Goal: Task Accomplishment & Management: Manage account settings

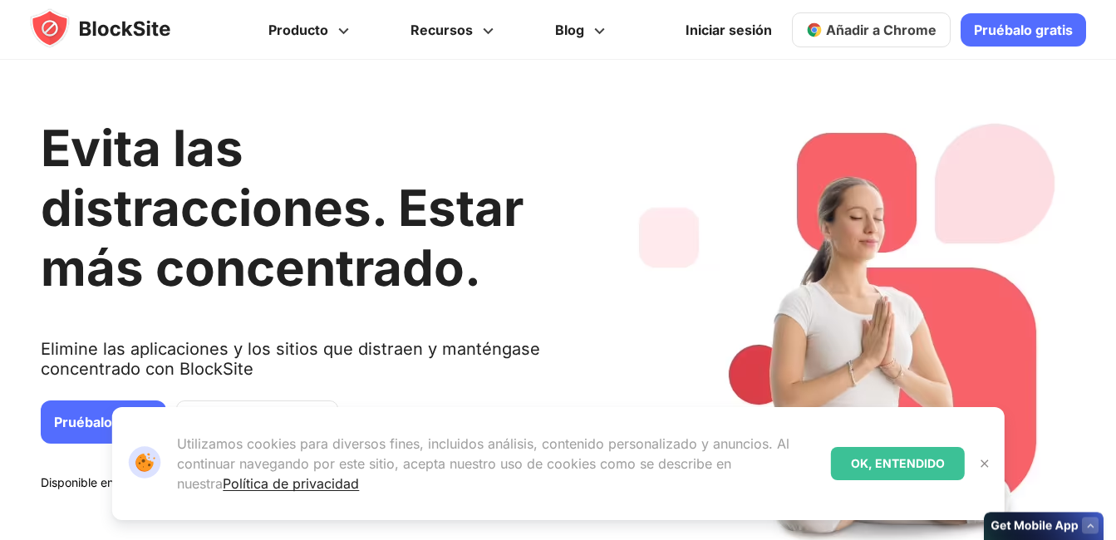
click at [891, 465] on div "OK, ENTENDIDO" at bounding box center [898, 463] width 134 height 33
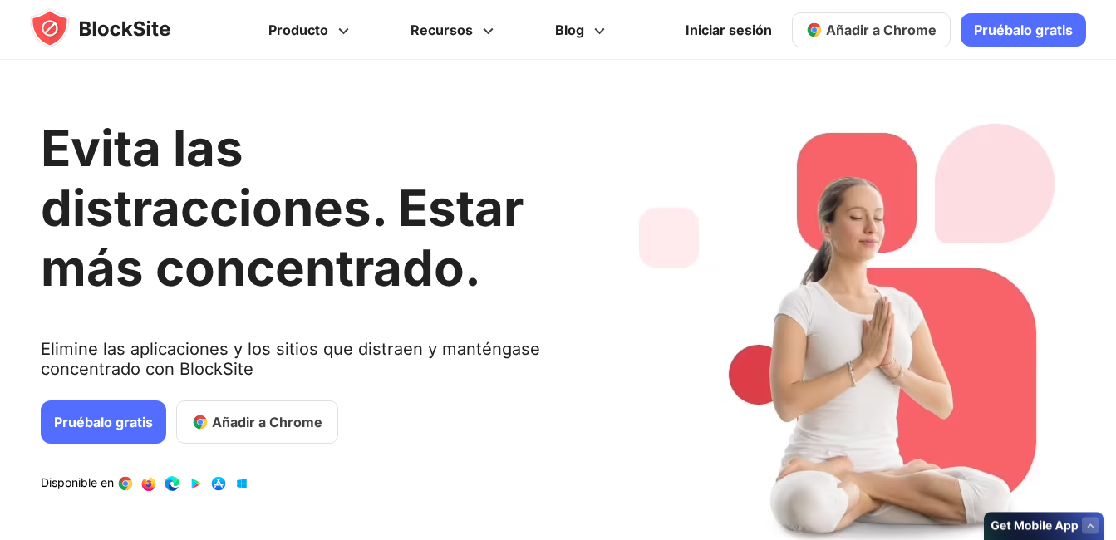
scroll to position [249, 0]
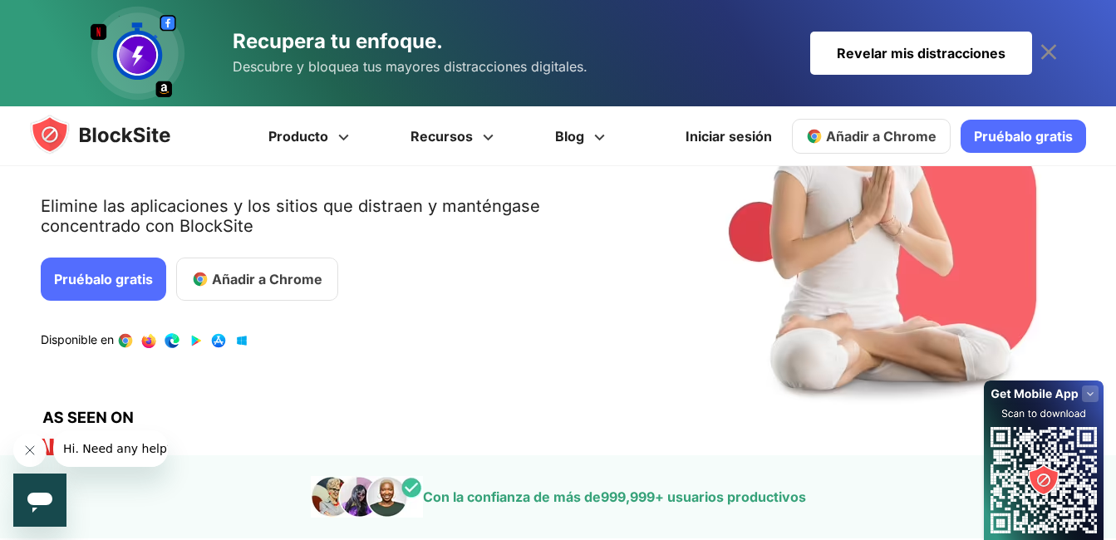
click at [104, 273] on link "Pruébalo gratis" at bounding box center [103, 279] width 125 height 43
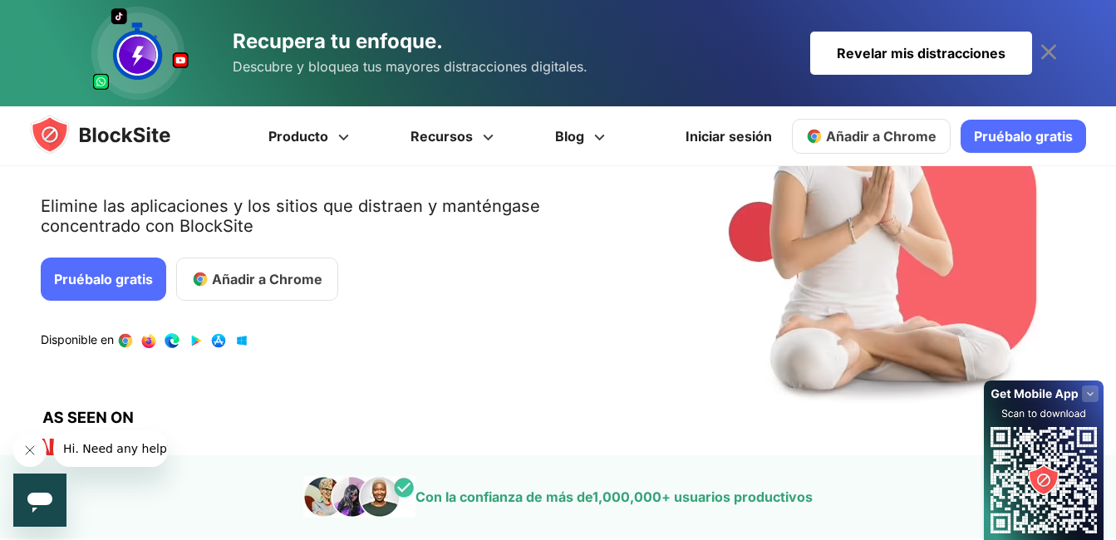
scroll to position [0, 0]
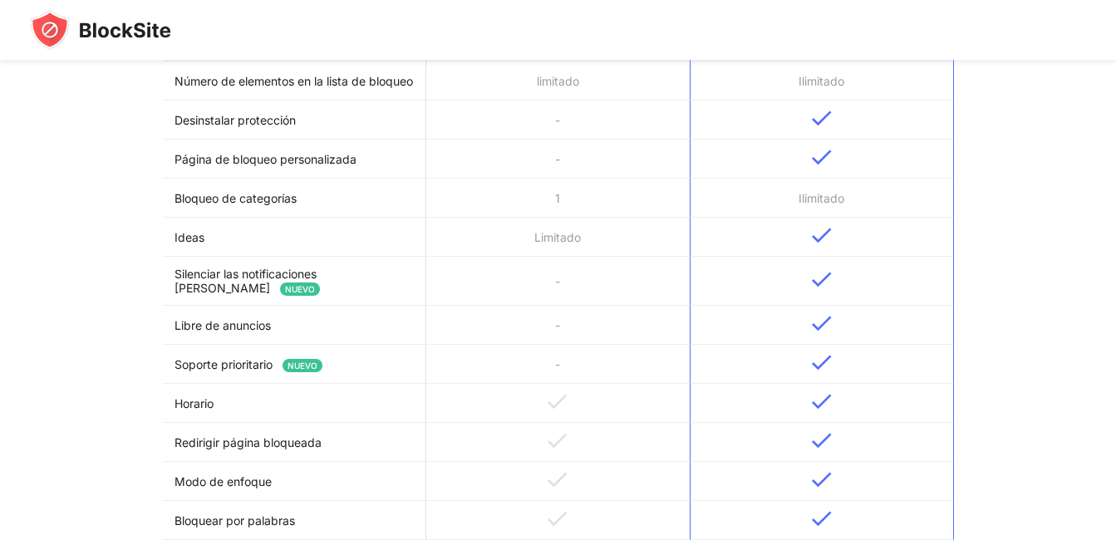
scroll to position [332, 0]
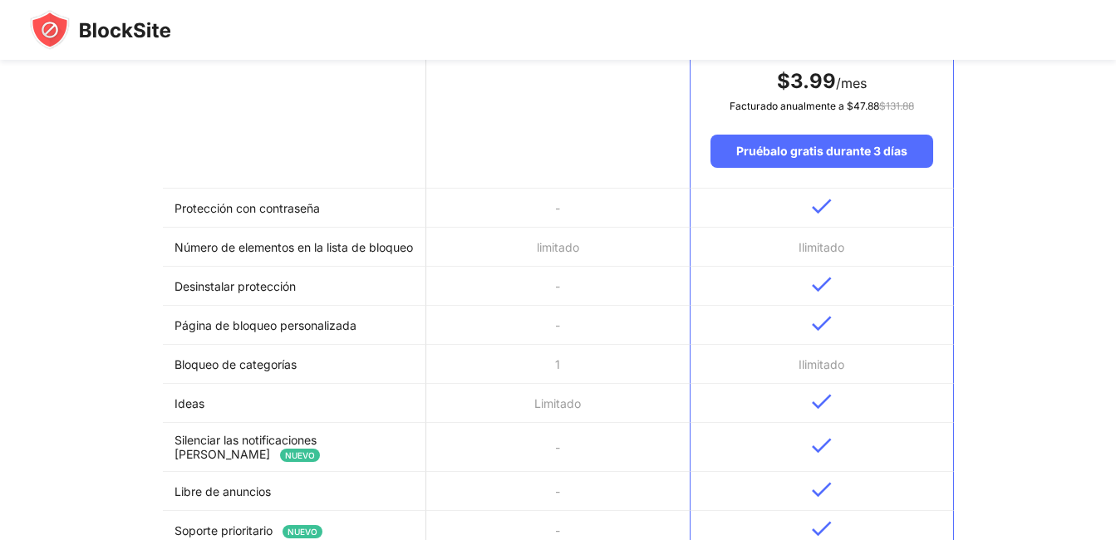
click at [330, 248] on font "Número de elementos en la lista de bloqueo" at bounding box center [294, 247] width 238 height 14
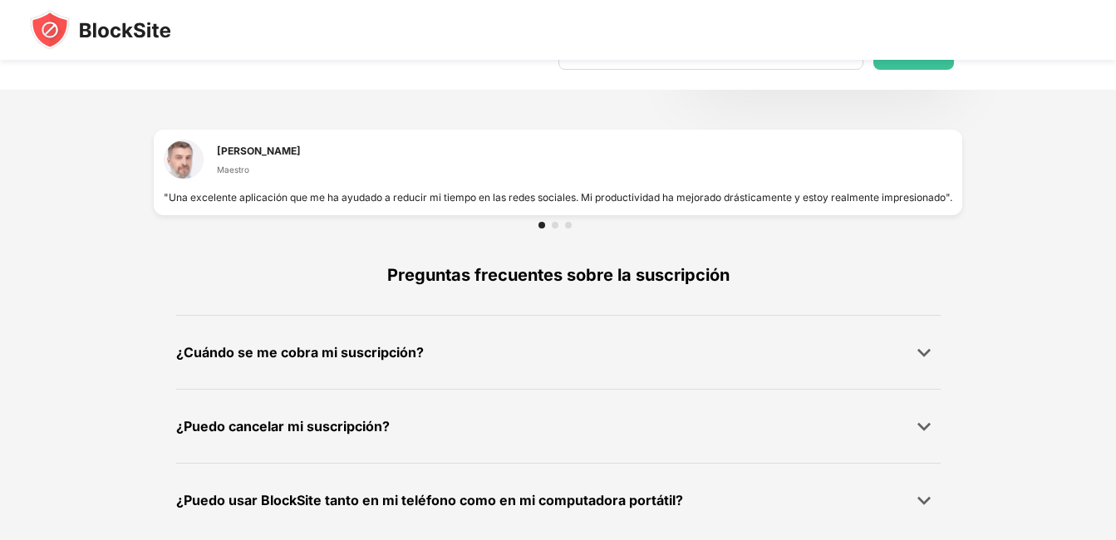
scroll to position [1180, 0]
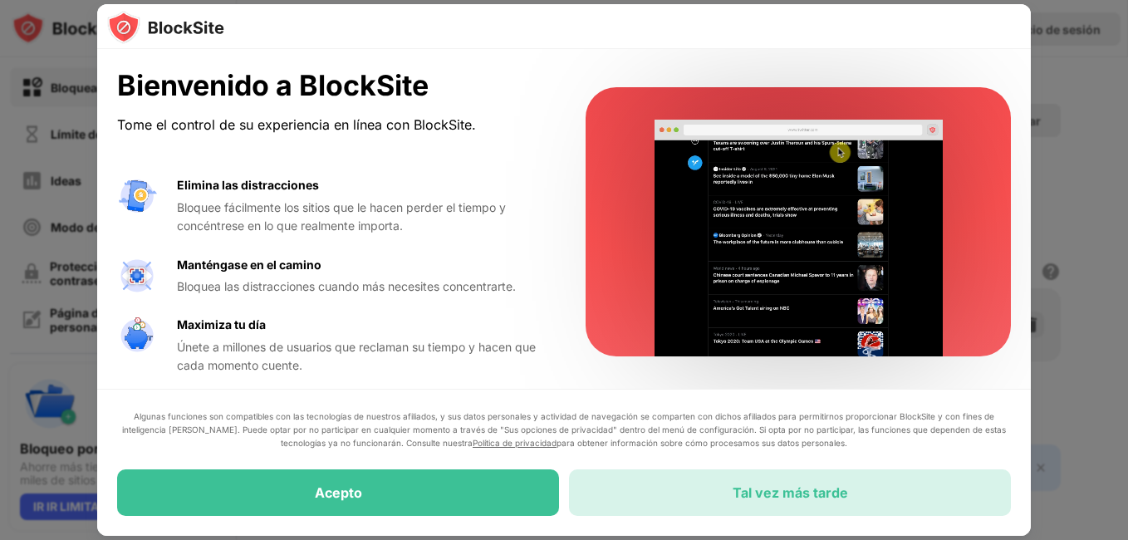
click at [715, 500] on div "Tal vez más tarde" at bounding box center [790, 492] width 442 height 47
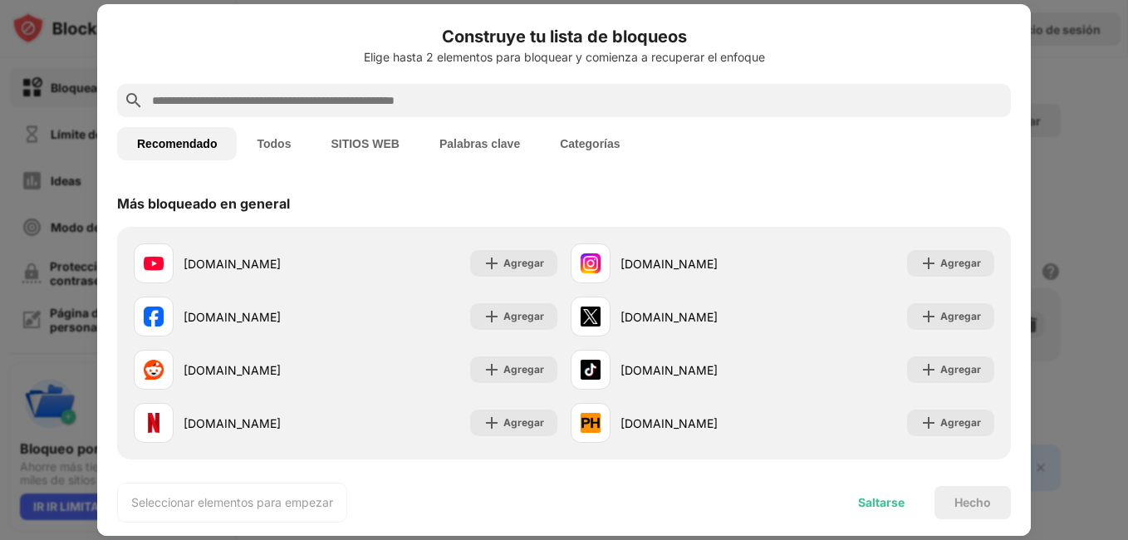
click at [893, 496] on div "Saltarse" at bounding box center [881, 502] width 47 height 13
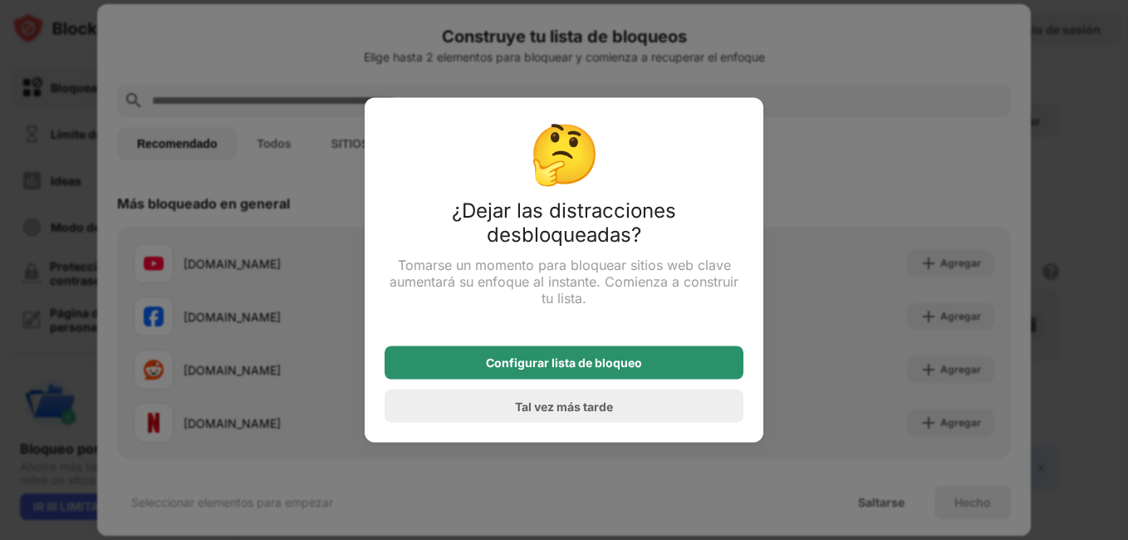
click at [595, 368] on div "Configurar lista de bloqueo" at bounding box center [564, 362] width 156 height 13
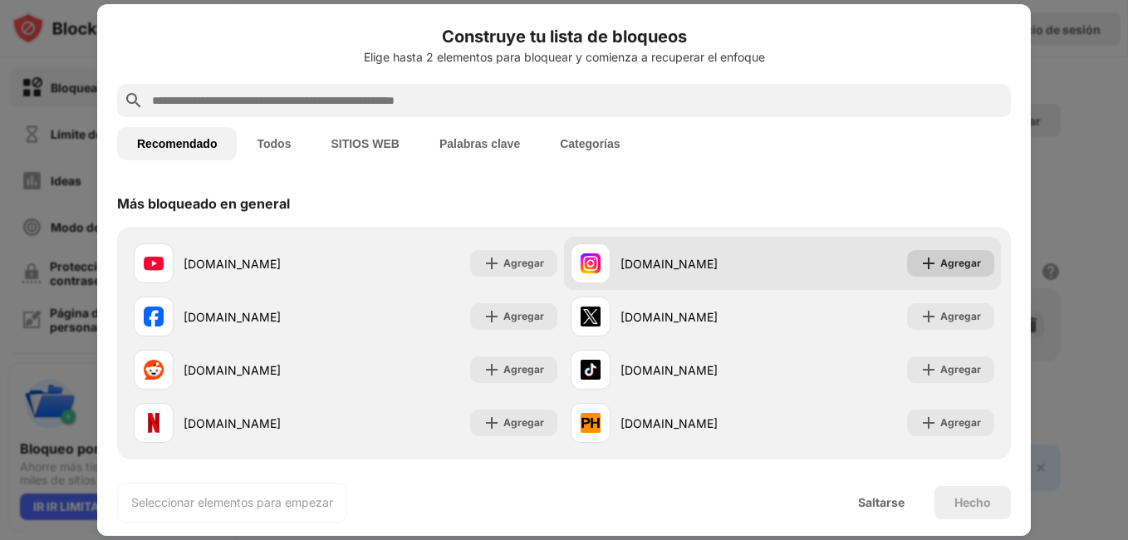
click at [921, 266] on img at bounding box center [929, 263] width 17 height 17
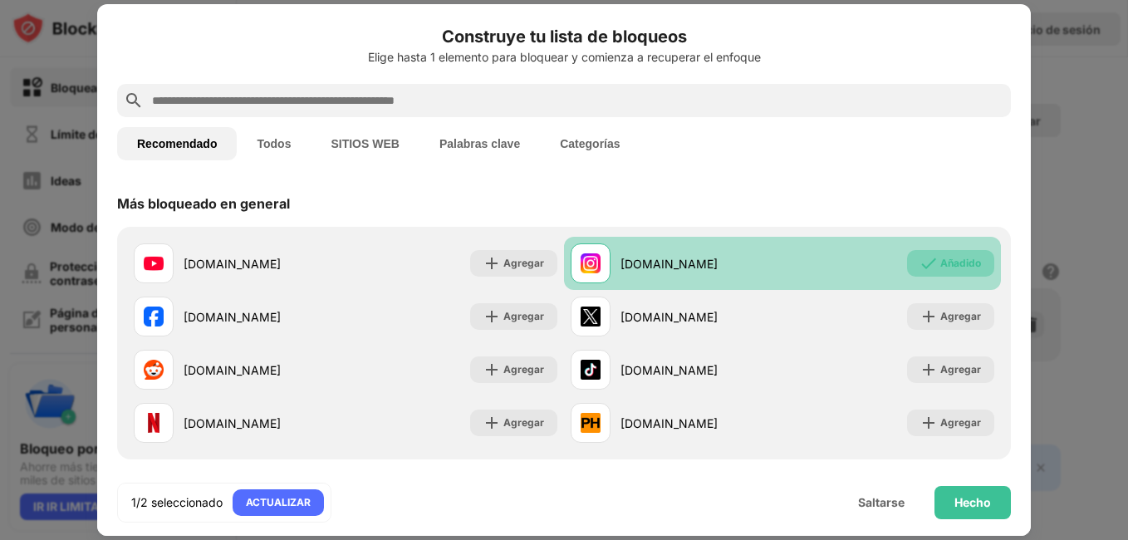
click at [942, 263] on div "Añadido" at bounding box center [961, 263] width 41 height 17
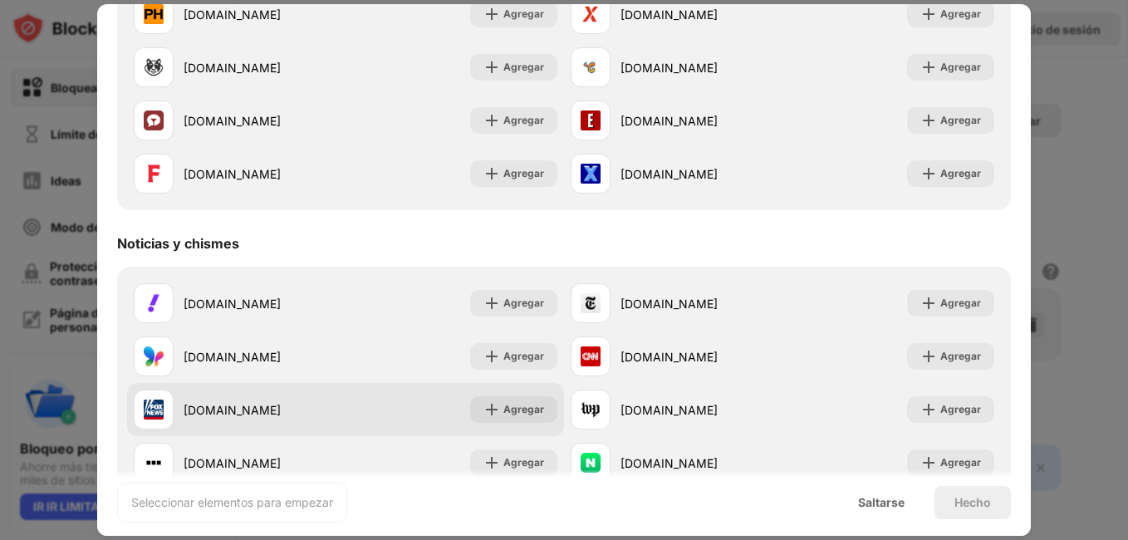
scroll to position [745, 0]
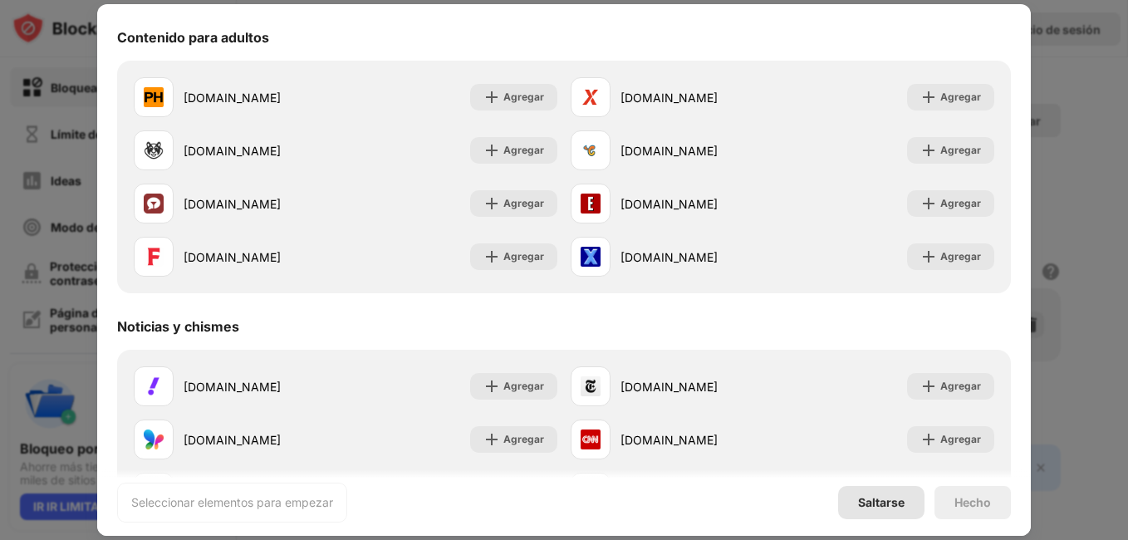
click at [882, 507] on div "Saltarse" at bounding box center [881, 502] width 47 height 13
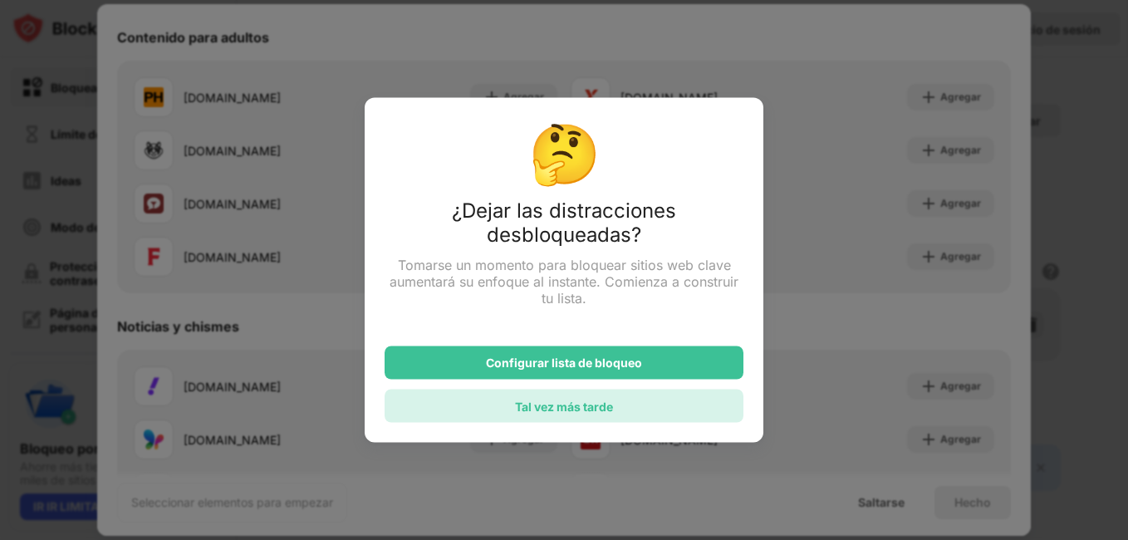
click at [587, 411] on div "Tal vez más tarde" at bounding box center [564, 406] width 98 height 14
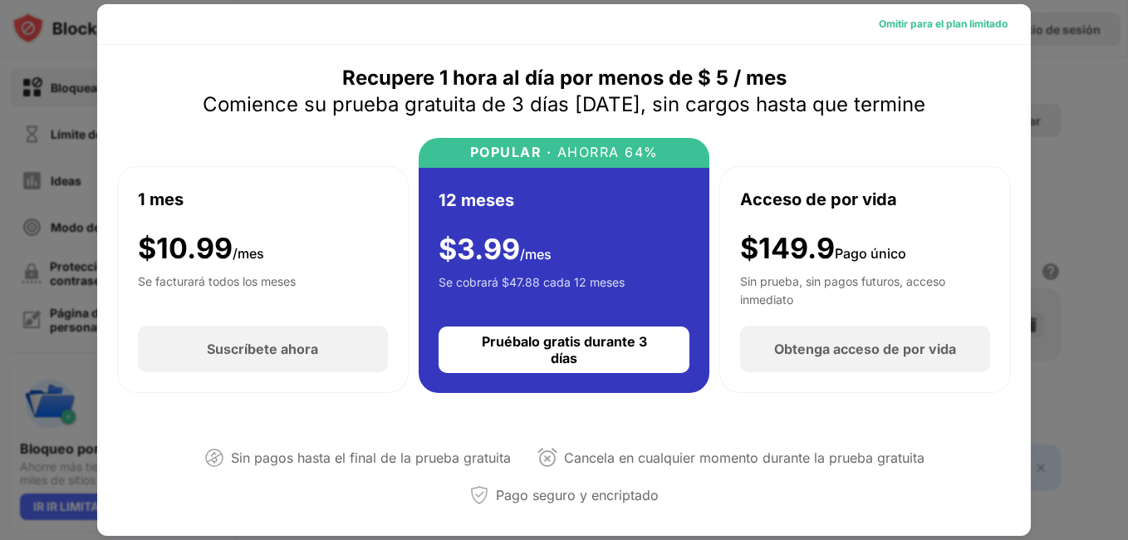
click at [948, 23] on div "Omitir para el plan limitado" at bounding box center [943, 24] width 129 height 17
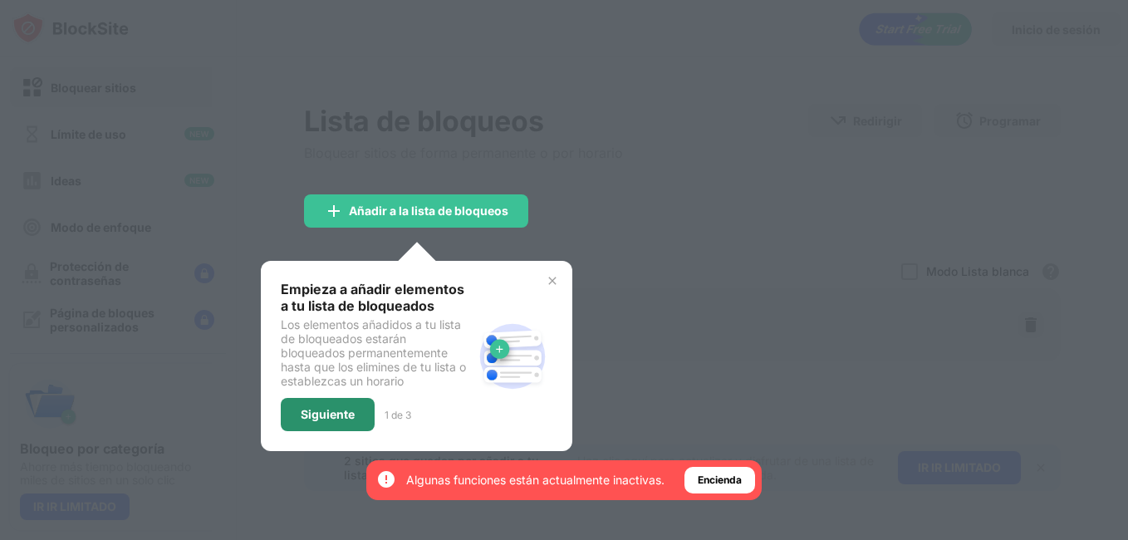
click at [337, 412] on div "Siguiente" at bounding box center [328, 414] width 54 height 13
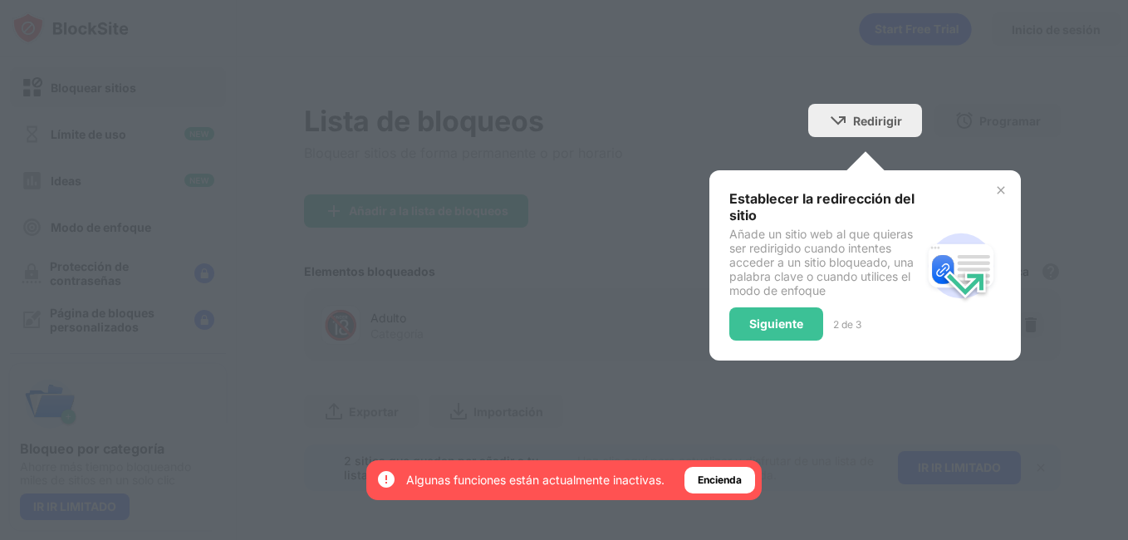
drag, startPoint x: 961, startPoint y: 228, endPoint x: 983, endPoint y: 206, distance: 31.1
click at [961, 228] on img at bounding box center [962, 266] width 80 height 80
click at [1000, 184] on img at bounding box center [1001, 190] width 13 height 13
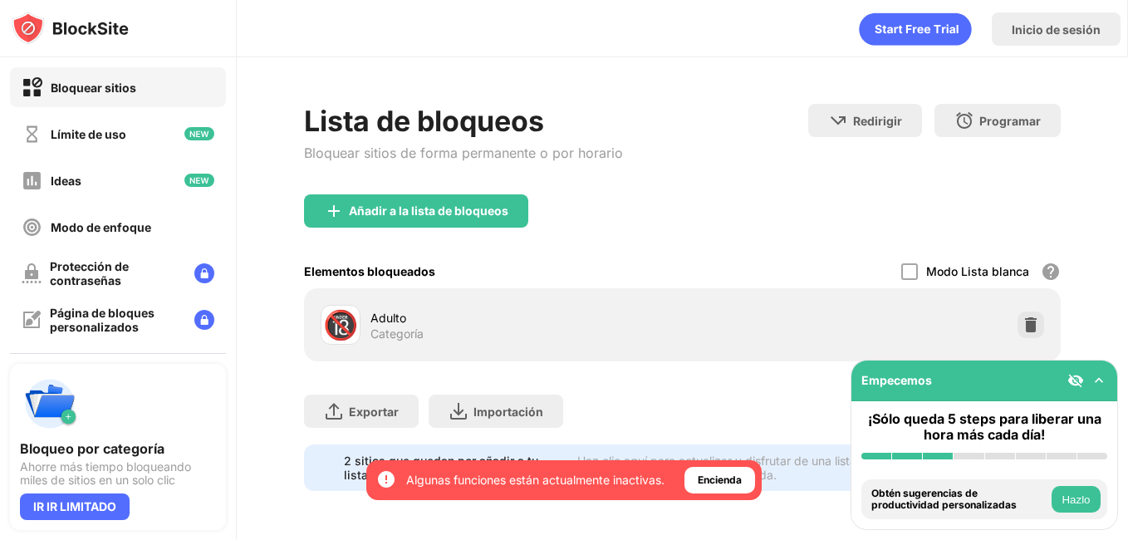
click at [725, 403] on div "Exportar Exportar archivos (sólo para artículos de sitios web) Importación Impo…" at bounding box center [682, 402] width 756 height 83
drag, startPoint x: 459, startPoint y: 327, endPoint x: 437, endPoint y: 328, distance: 21.6
click at [458, 327] on div "Adulto Categoría" at bounding box center [527, 325] width 312 height 32
click at [382, 317] on div "Adulto" at bounding box center [527, 317] width 312 height 17
click at [345, 317] on div "🔞" at bounding box center [340, 325] width 35 height 34
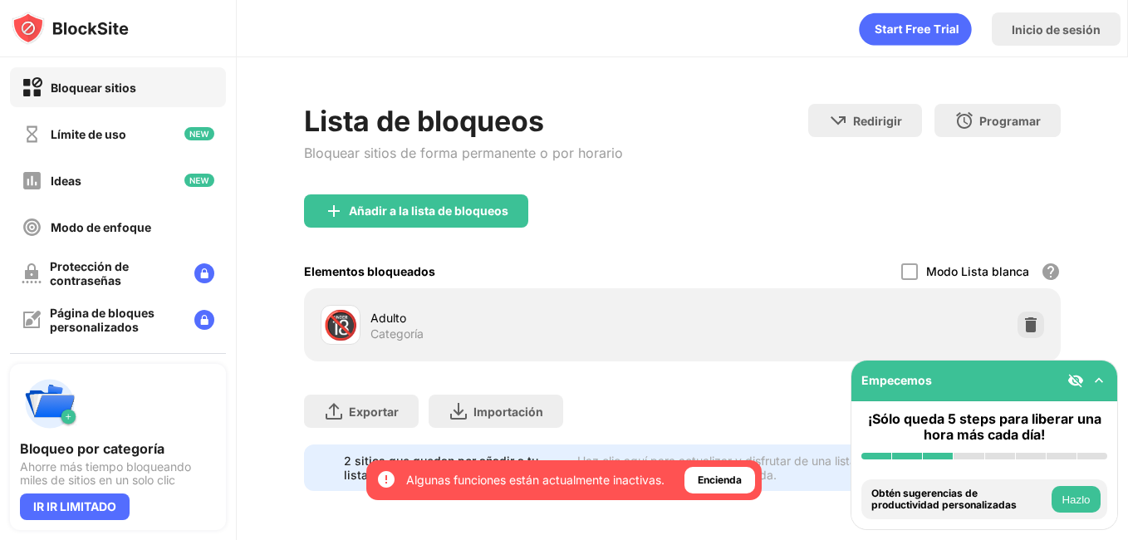
click at [1084, 498] on button "Hazlo" at bounding box center [1076, 499] width 49 height 27
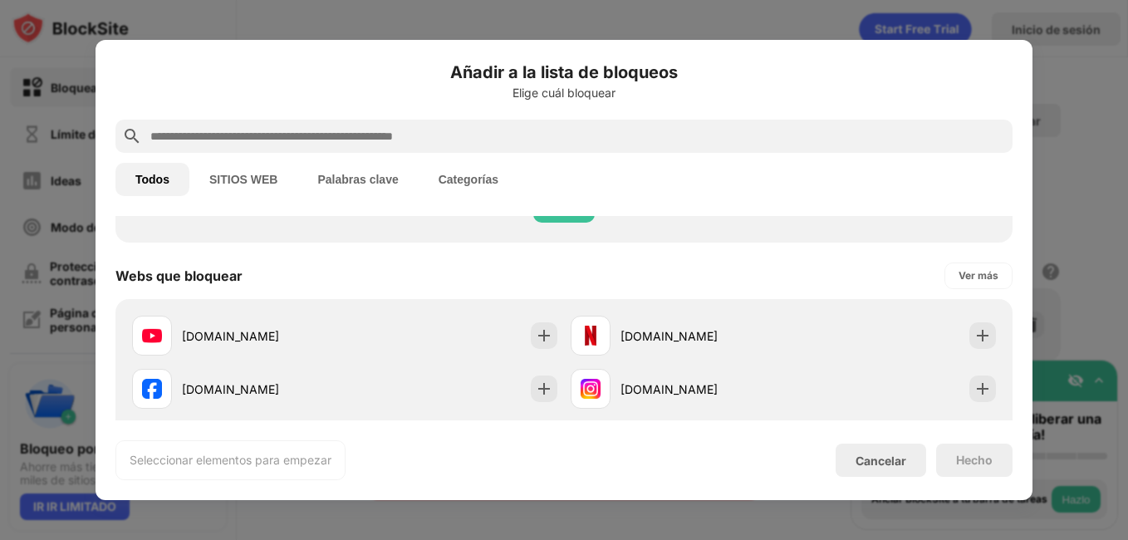
scroll to position [415, 0]
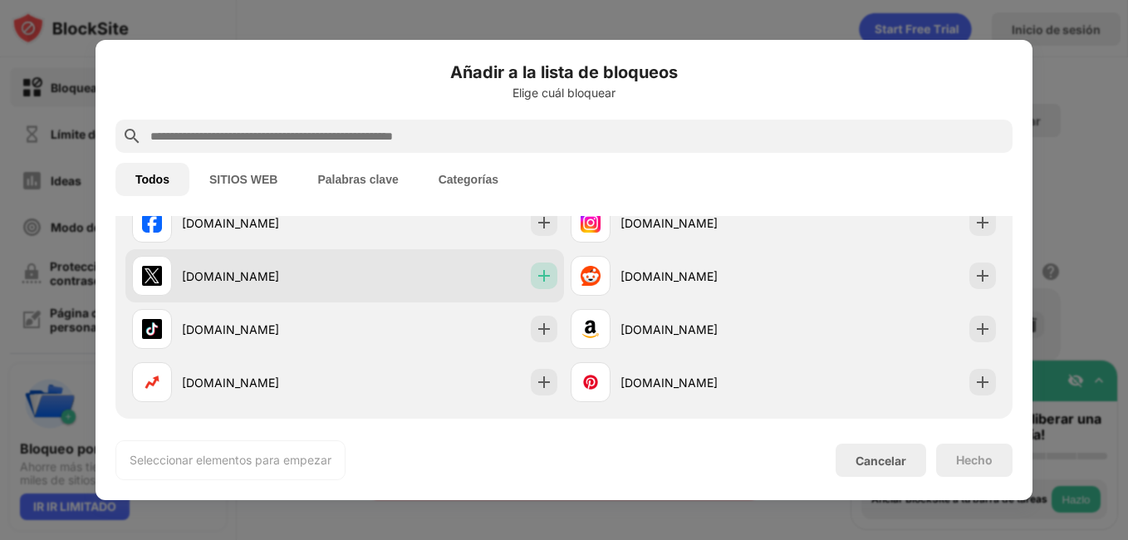
click at [543, 274] on img at bounding box center [544, 276] width 17 height 17
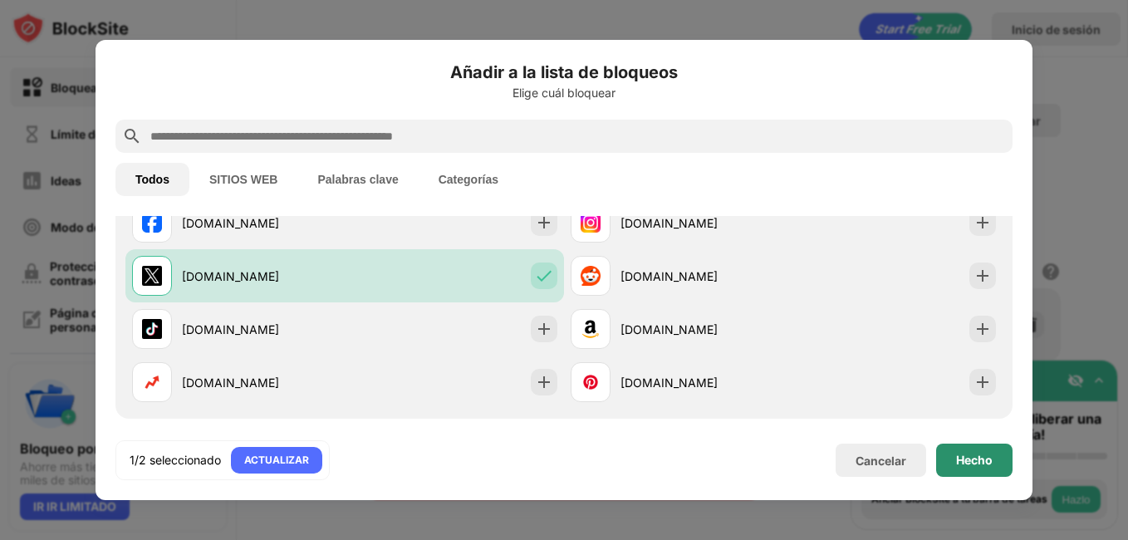
click at [991, 469] on div "Hecho" at bounding box center [974, 460] width 76 height 33
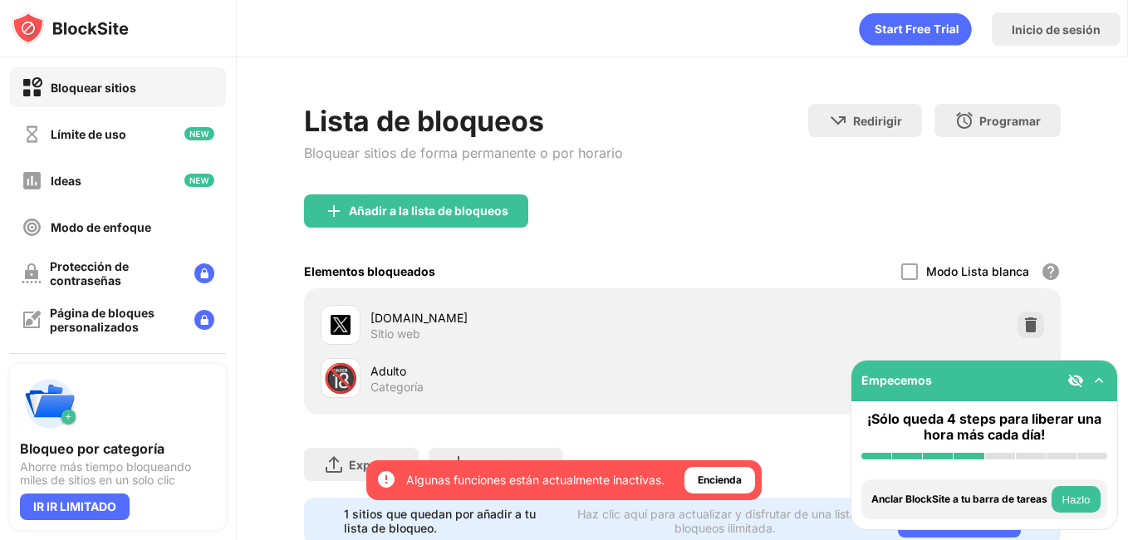
click at [1072, 505] on button "Hazlo" at bounding box center [1076, 499] width 49 height 27
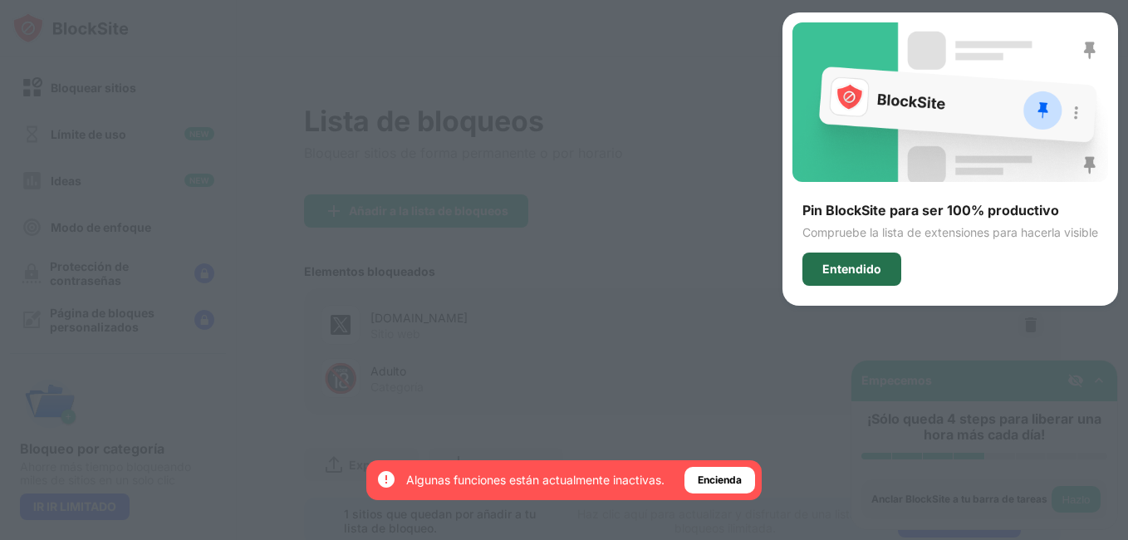
click at [861, 263] on div "Entendido" at bounding box center [852, 269] width 59 height 13
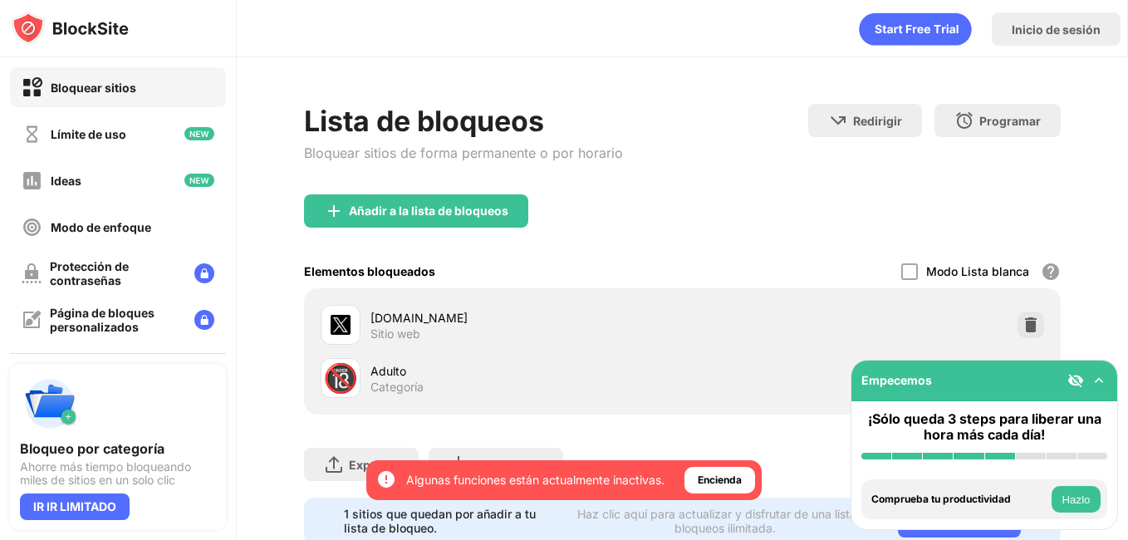
click at [1078, 499] on button "Hazlo" at bounding box center [1076, 499] width 49 height 27
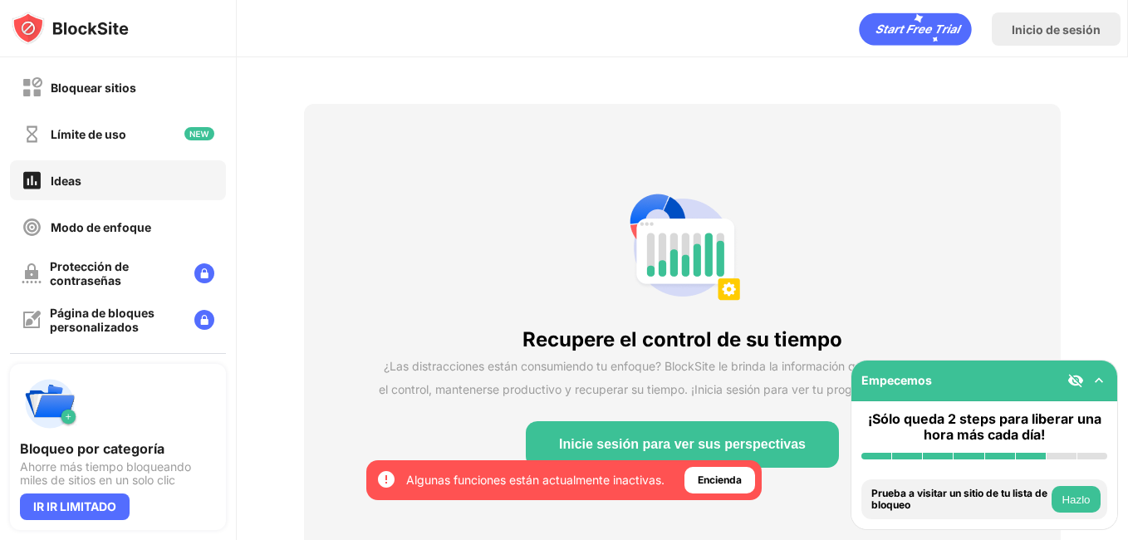
scroll to position [70, 0]
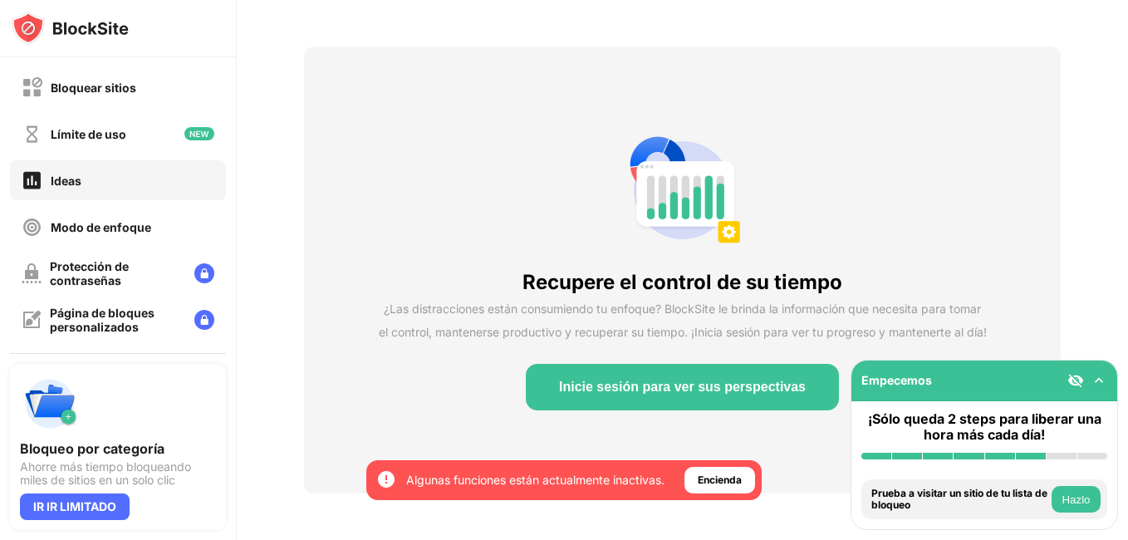
click at [774, 384] on button "Inicie sesión para ver sus perspectivas" at bounding box center [682, 387] width 313 height 47
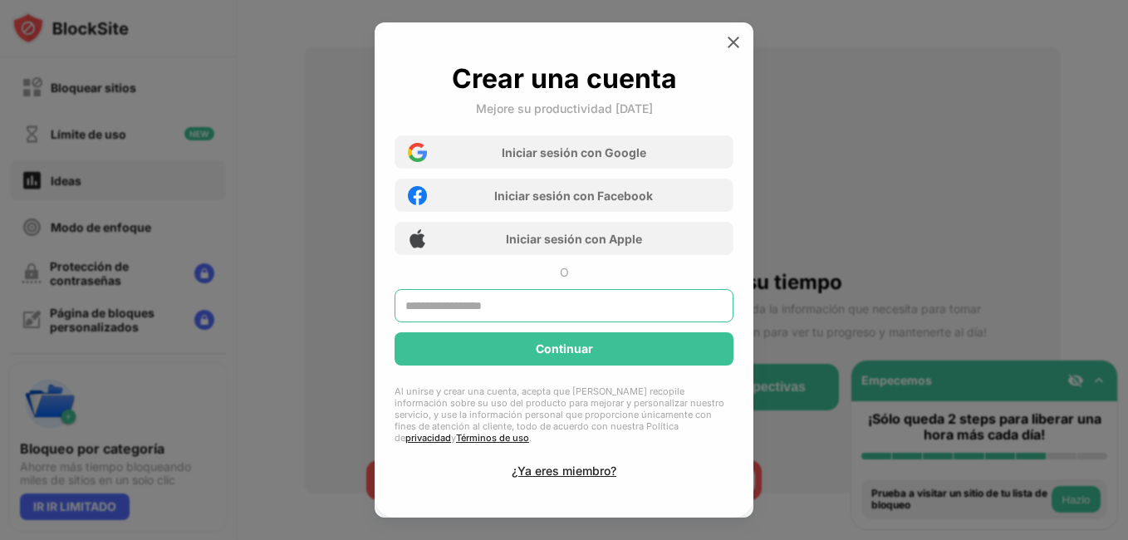
click at [528, 302] on input "text" at bounding box center [564, 305] width 339 height 33
type input "**********"
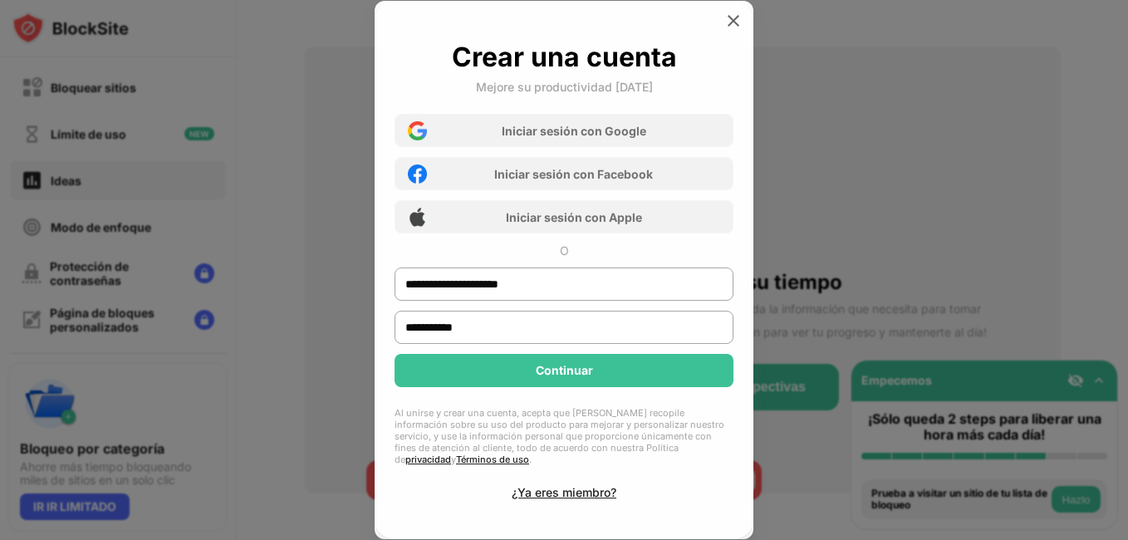
type input "**********"
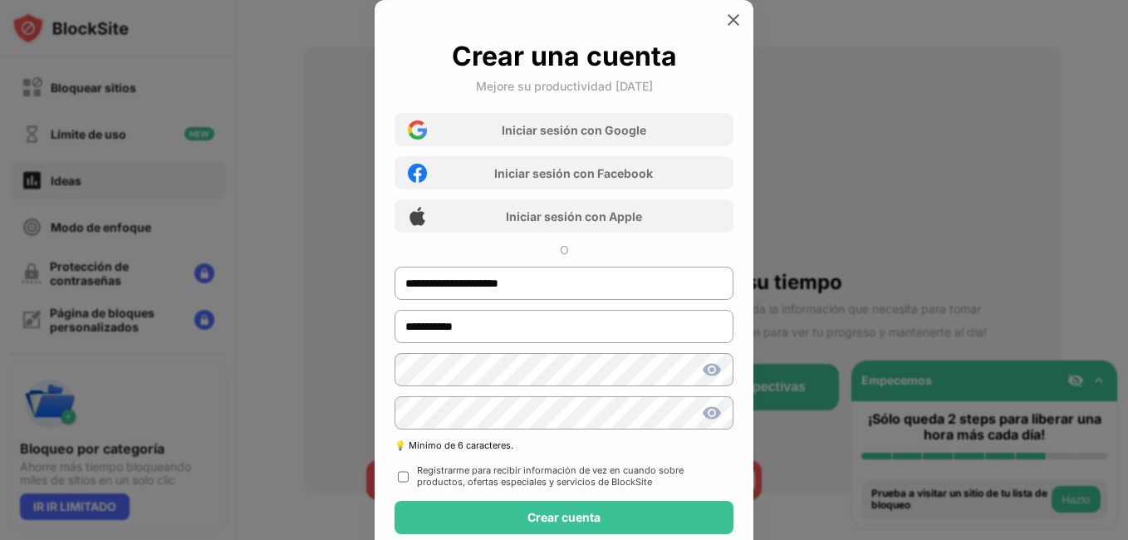
click at [715, 367] on img at bounding box center [712, 370] width 20 height 20
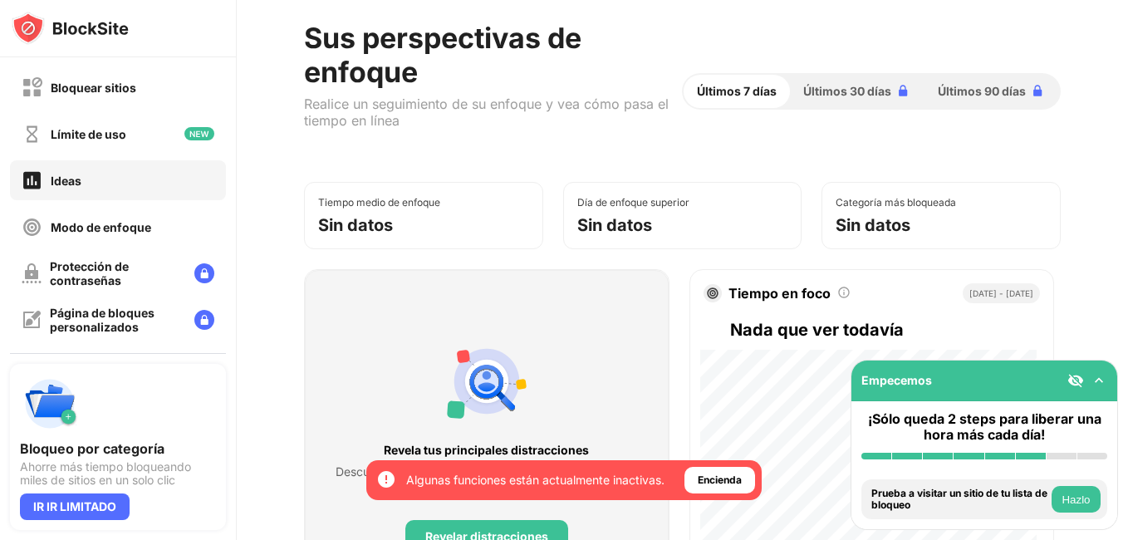
scroll to position [249, 0]
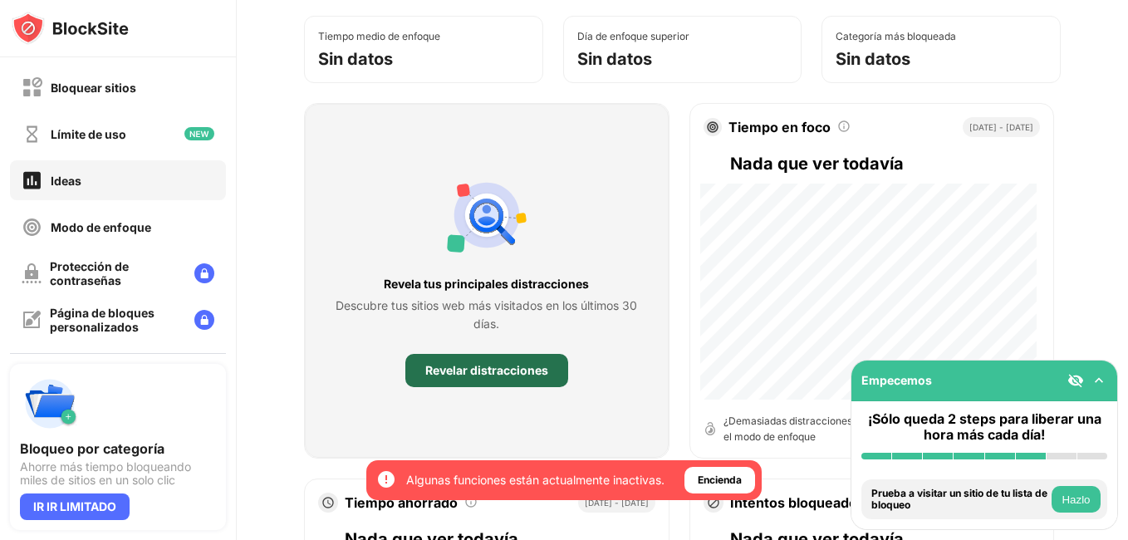
click at [487, 364] on div "Revelar distracciones" at bounding box center [486, 370] width 123 height 13
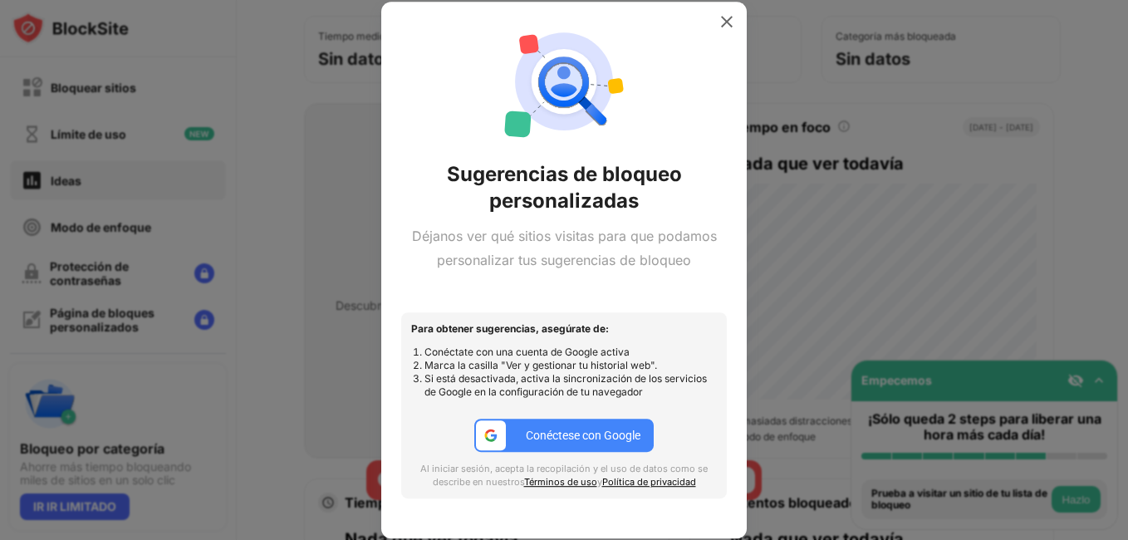
click at [568, 434] on div "Conéctese con Google" at bounding box center [583, 435] width 115 height 13
click at [732, 20] on img at bounding box center [727, 21] width 17 height 17
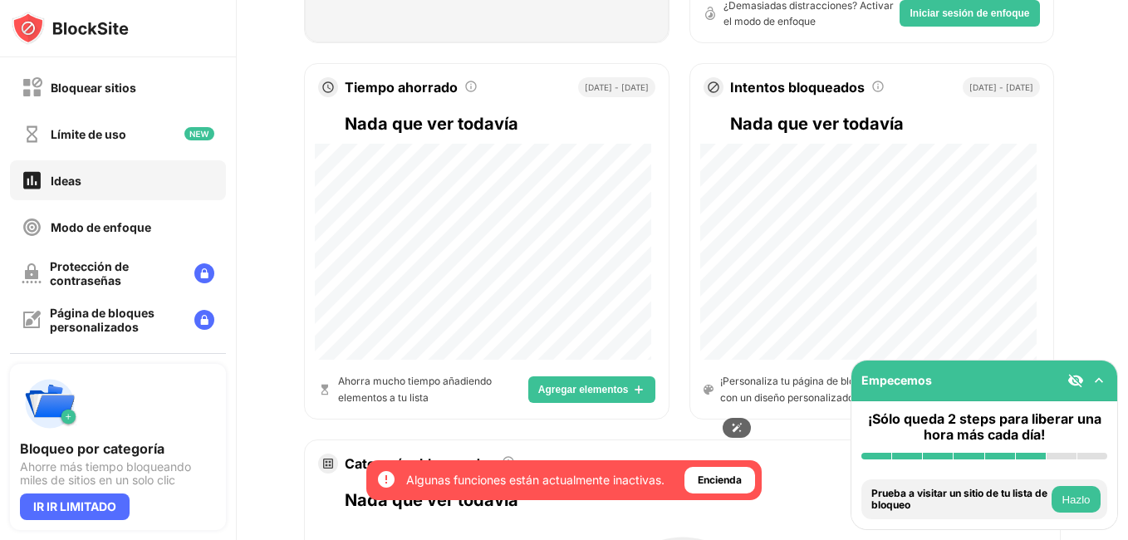
scroll to position [935, 0]
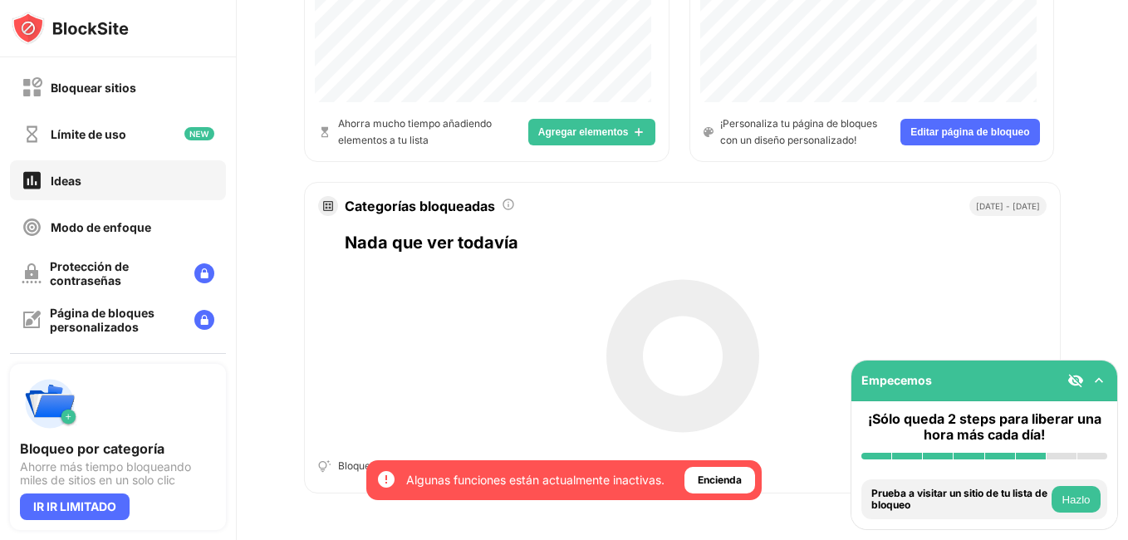
click at [569, 484] on div "Algunas funciones están actualmente inactivas." at bounding box center [535, 480] width 258 height 17
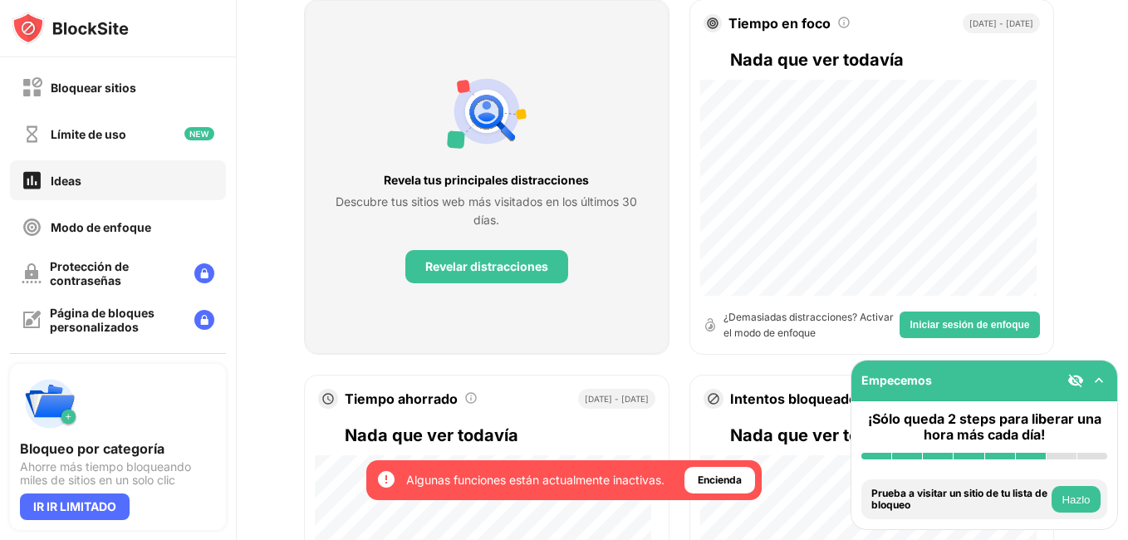
scroll to position [270, 0]
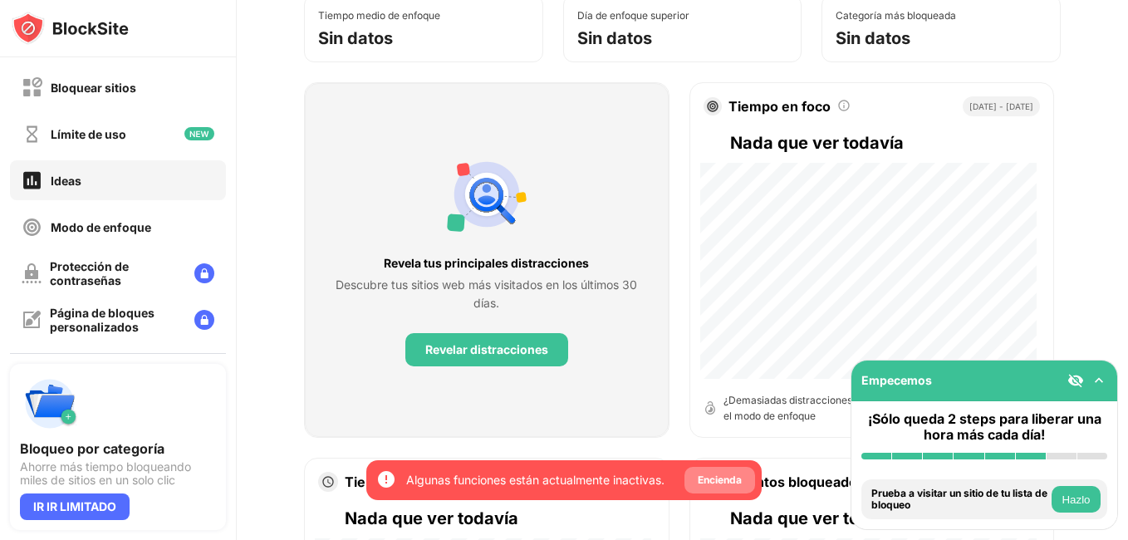
click at [731, 483] on div "Encienda" at bounding box center [720, 480] width 44 height 17
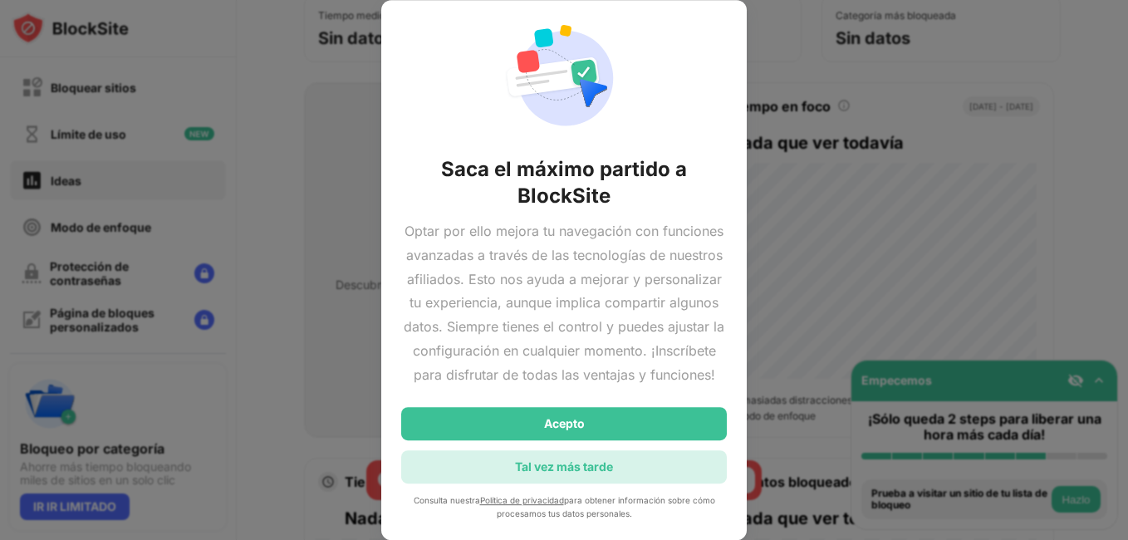
click at [592, 472] on div "Tal vez más tarde" at bounding box center [564, 467] width 98 height 14
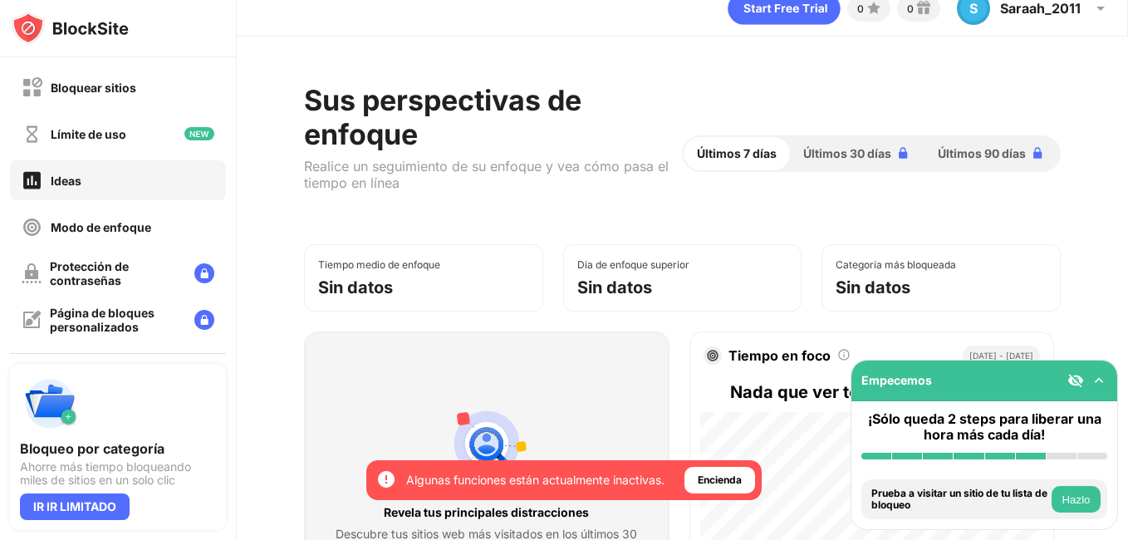
scroll to position [0, 0]
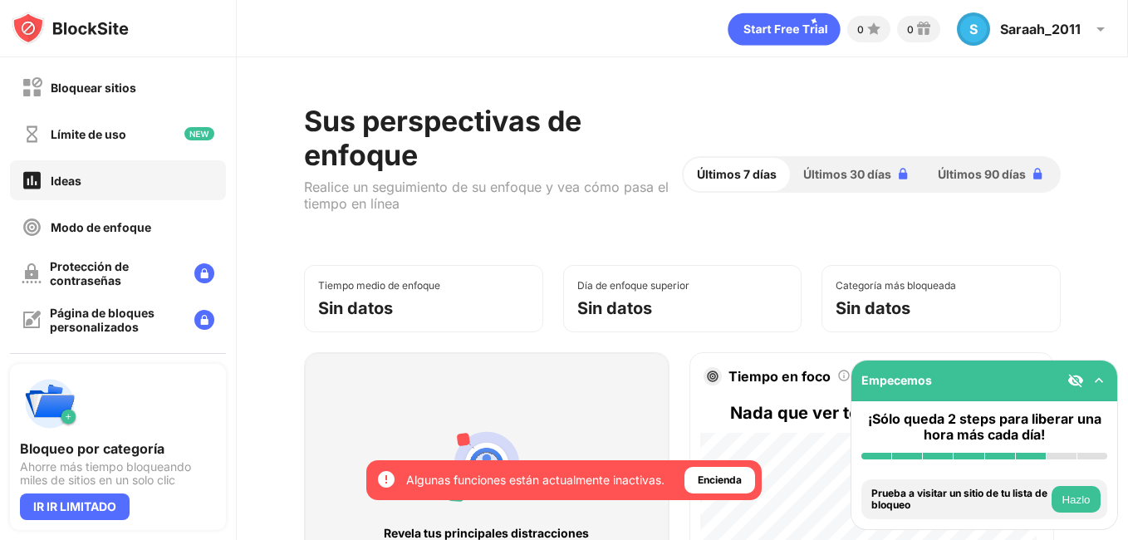
click at [837, 177] on span "Últimos 30 días" at bounding box center [848, 174] width 88 height 18
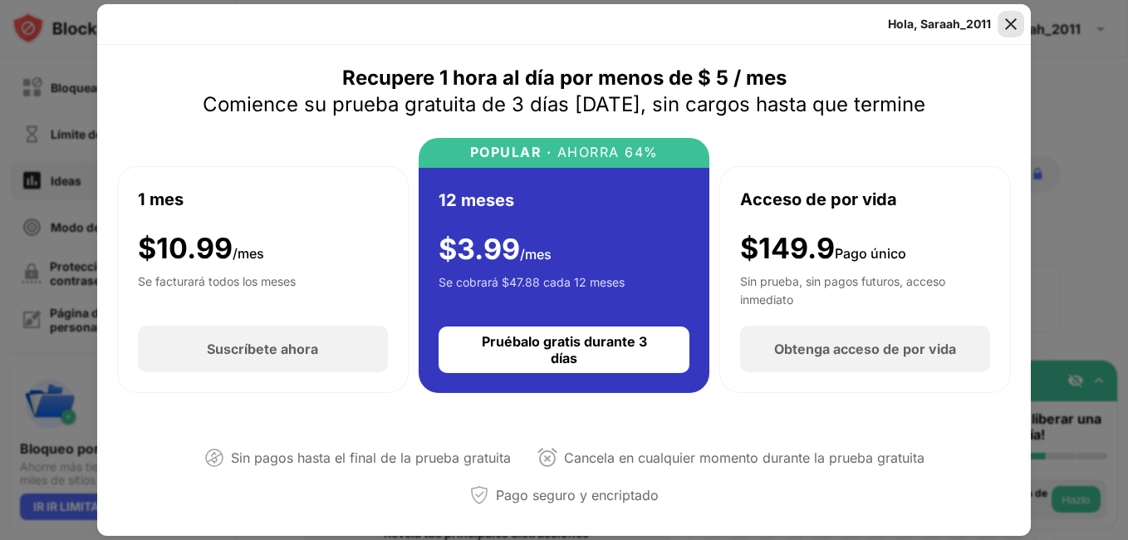
click at [1012, 22] on img at bounding box center [1011, 24] width 17 height 17
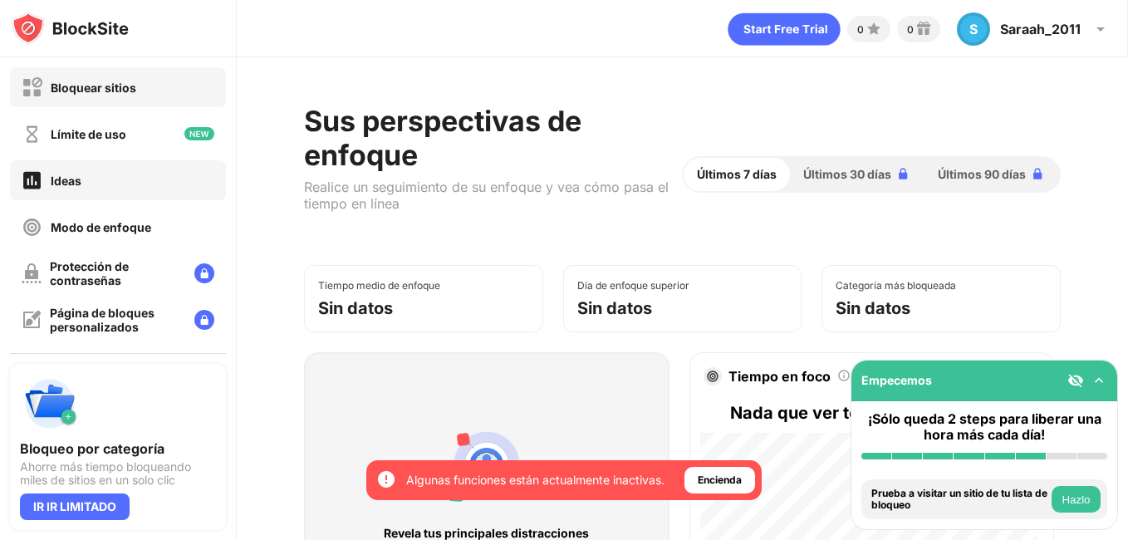
click at [90, 92] on div "Bloquear sitios" at bounding box center [94, 88] width 86 height 14
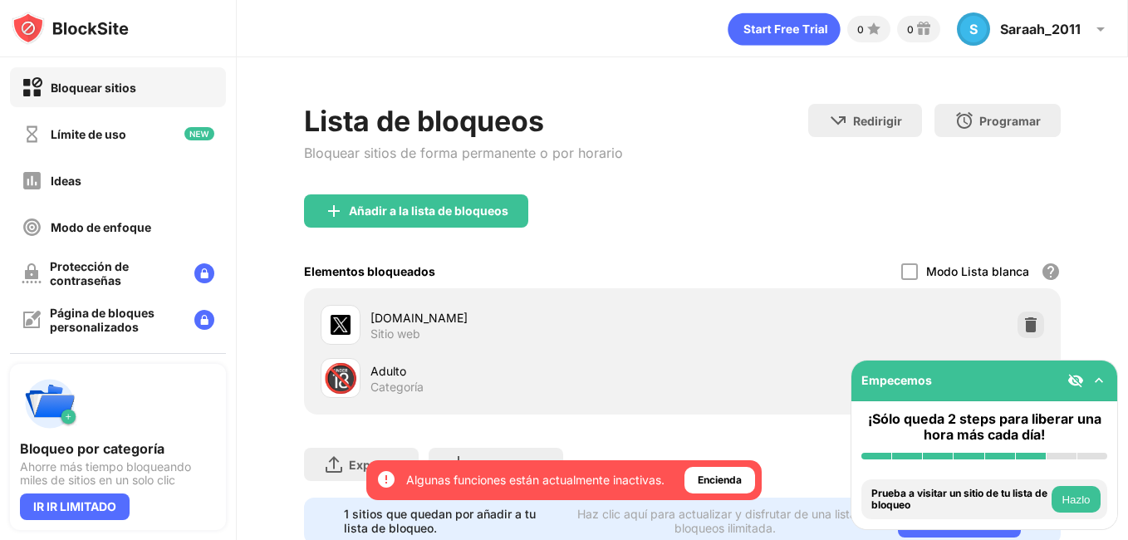
scroll to position [63, 0]
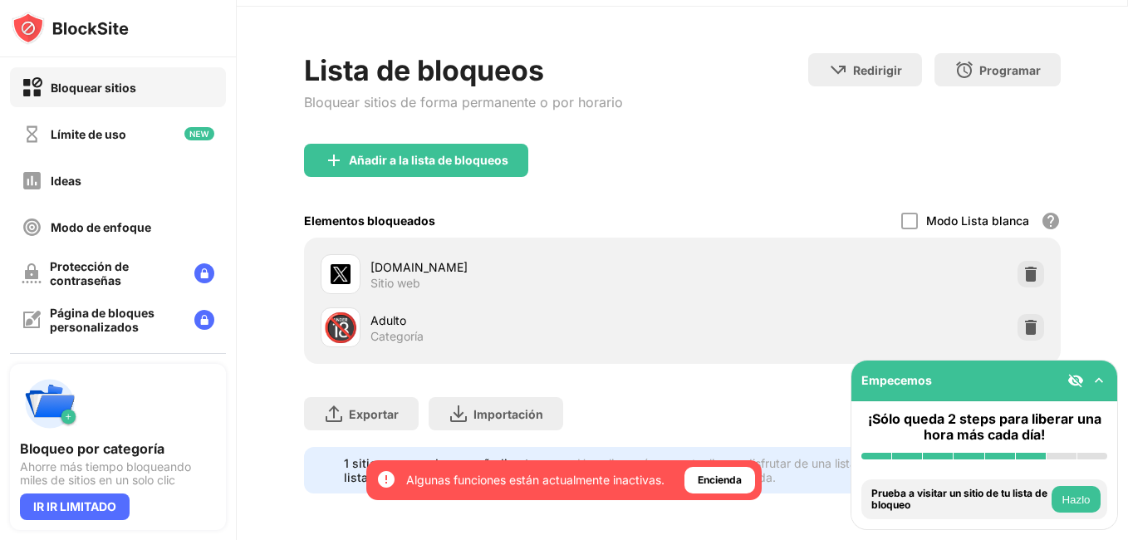
click at [381, 312] on div "Adulto" at bounding box center [527, 320] width 312 height 17
click at [393, 329] on div "Categoría" at bounding box center [397, 336] width 53 height 15
